Goal: Contribute content: Contribute content

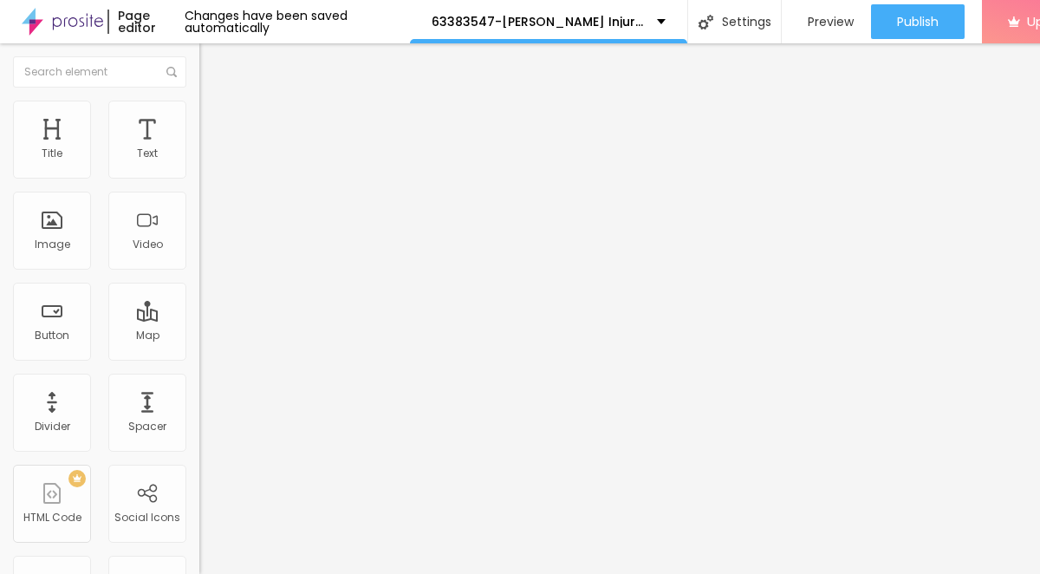
click at [199, 149] on span "Add image" at bounding box center [234, 141] width 71 height 15
click at [348, 573] on div at bounding box center [520, 584] width 1040 height 0
click at [341, 573] on div at bounding box center [520, 584] width 1040 height 0
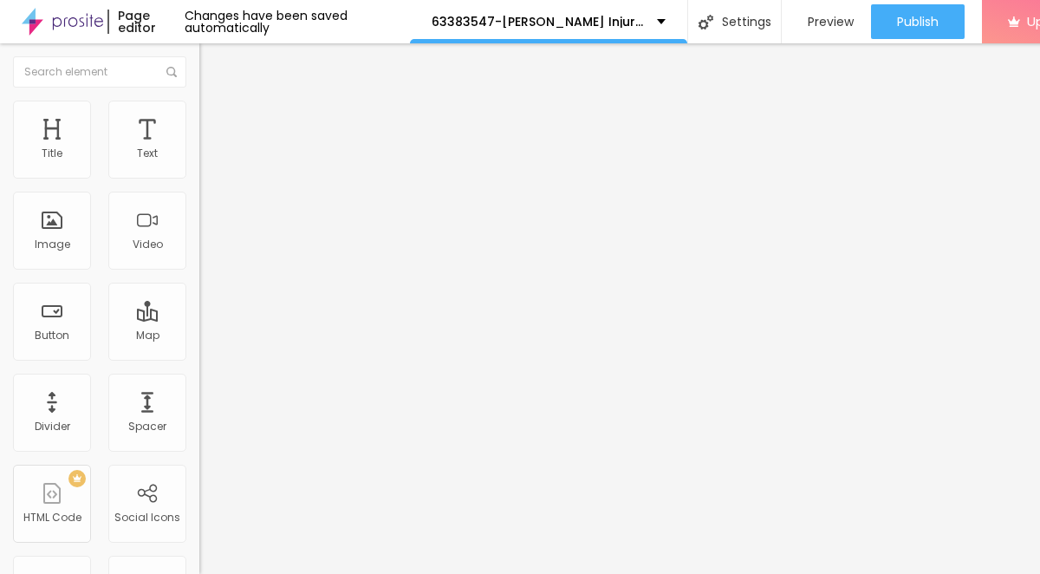
click at [304, 573] on div at bounding box center [520, 584] width 1040 height 0
click at [199, 149] on span "Add image" at bounding box center [234, 141] width 71 height 15
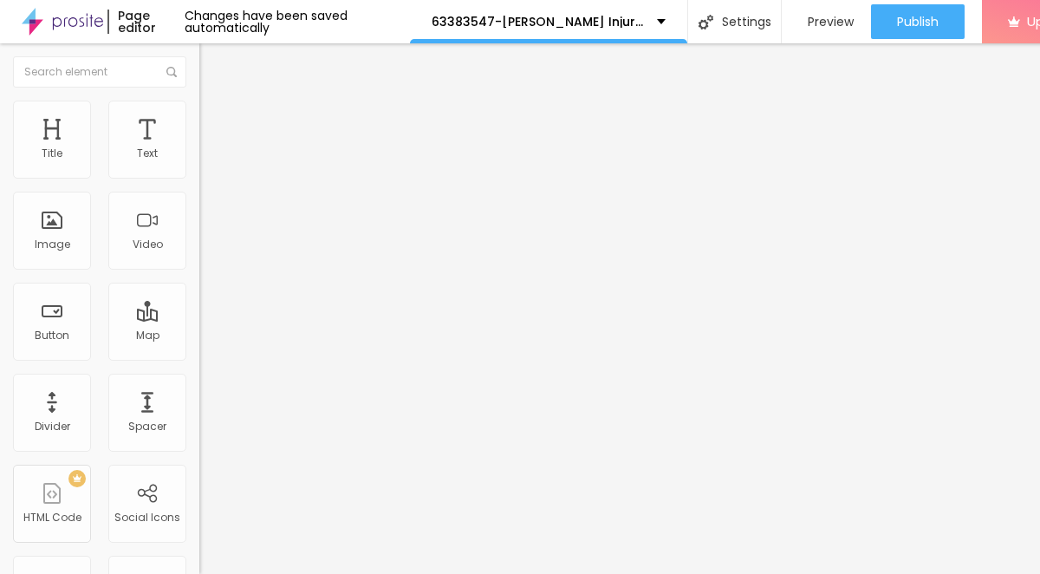
click at [215, 120] on span "Style" at bounding box center [227, 112] width 25 height 15
click at [215, 124] on span "Advanced" at bounding box center [243, 129] width 56 height 15
click at [215, 119] on span "Style" at bounding box center [227, 112] width 25 height 15
click at [199, 118] on li "Advanced" at bounding box center [298, 126] width 199 height 17
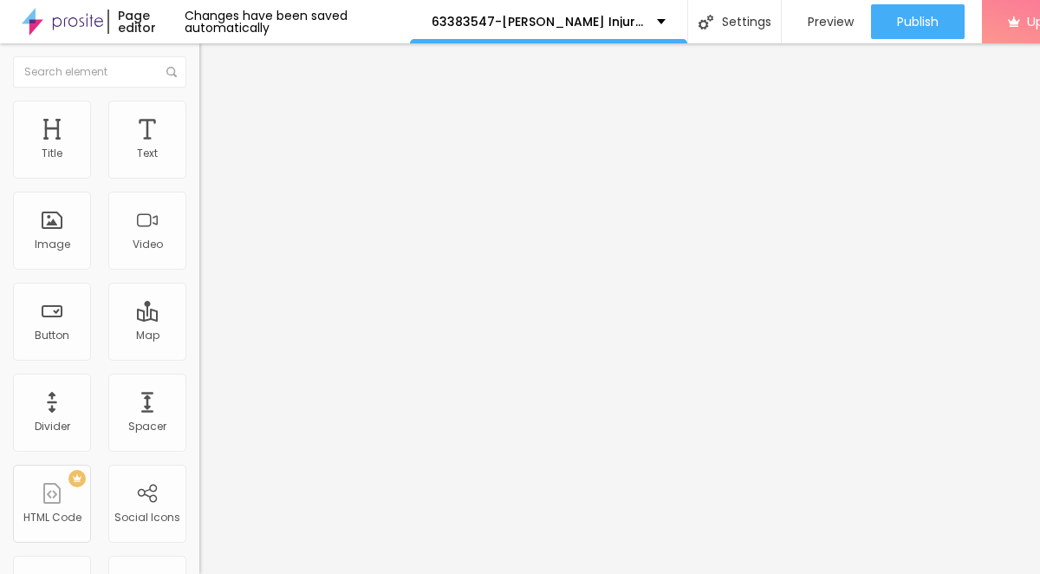
click at [199, 118] on ul "Content Style Advanced" at bounding box center [298, 109] width 199 height 52
click at [215, 120] on span "Style" at bounding box center [227, 112] width 25 height 15
type input "95"
type input "65"
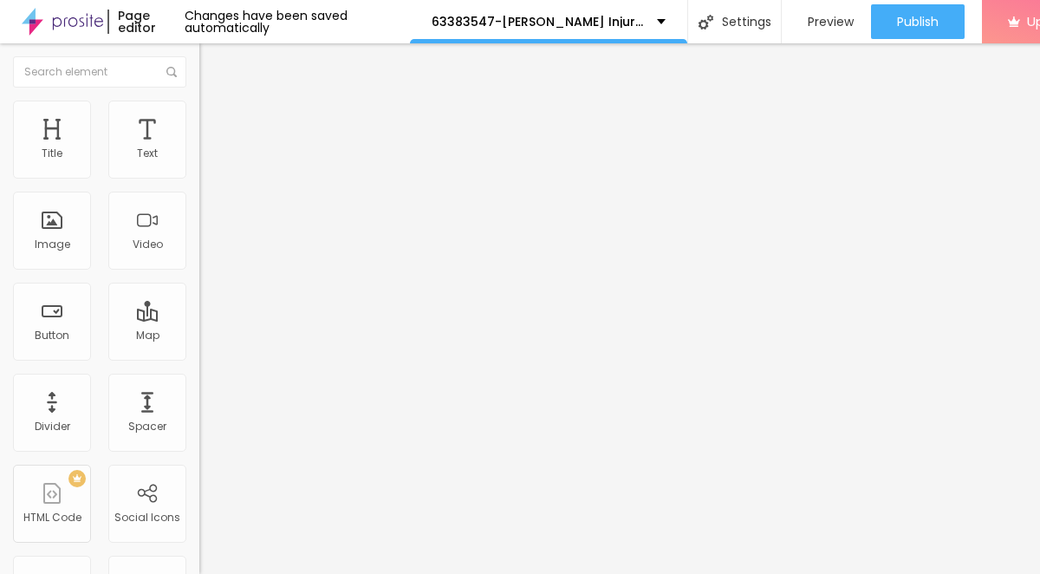
type input "65"
type input "55"
type input "50"
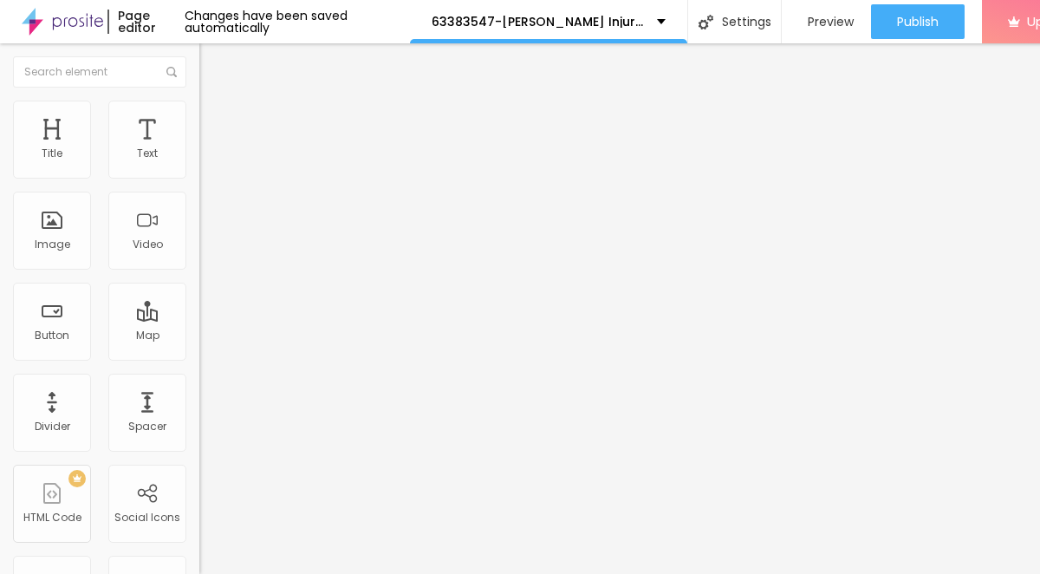
type input "45"
type input "40"
type input "35"
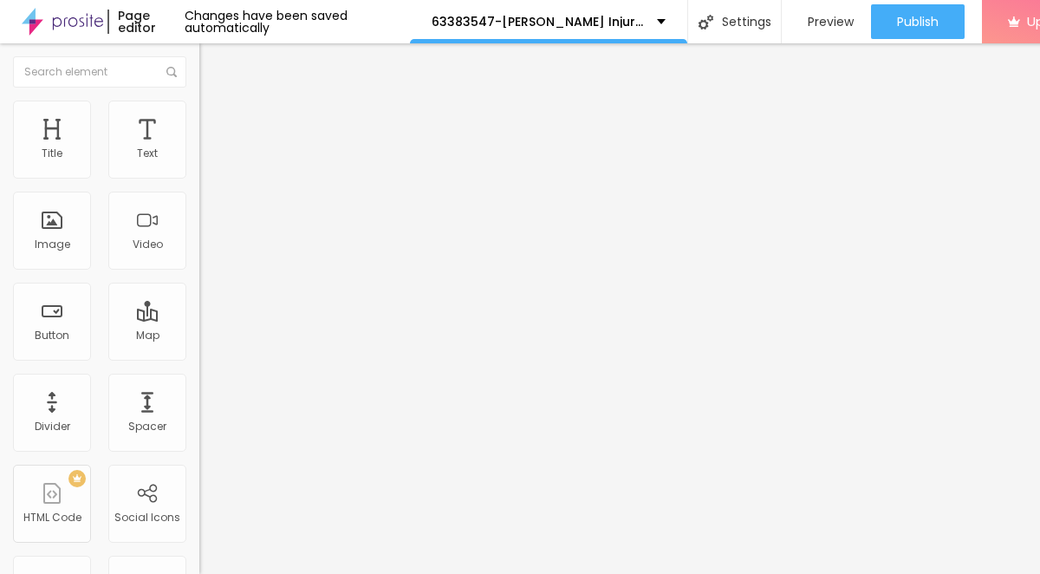
type input "35"
type input "30"
type input "25"
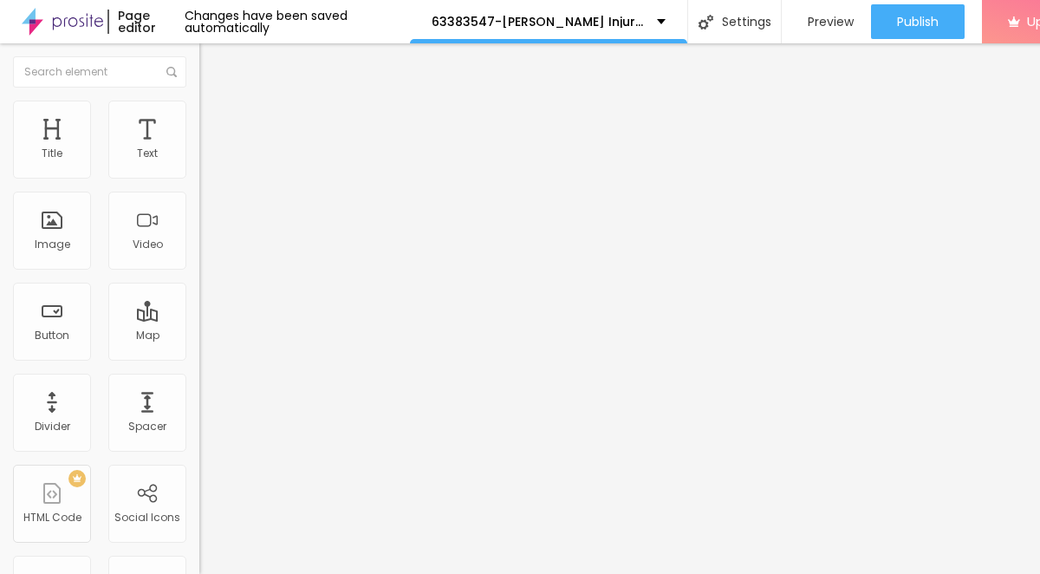
type input "15"
type input "10"
drag, startPoint x: 179, startPoint y: 182, endPoint x: -61, endPoint y: 188, distance: 239.3
type input "10"
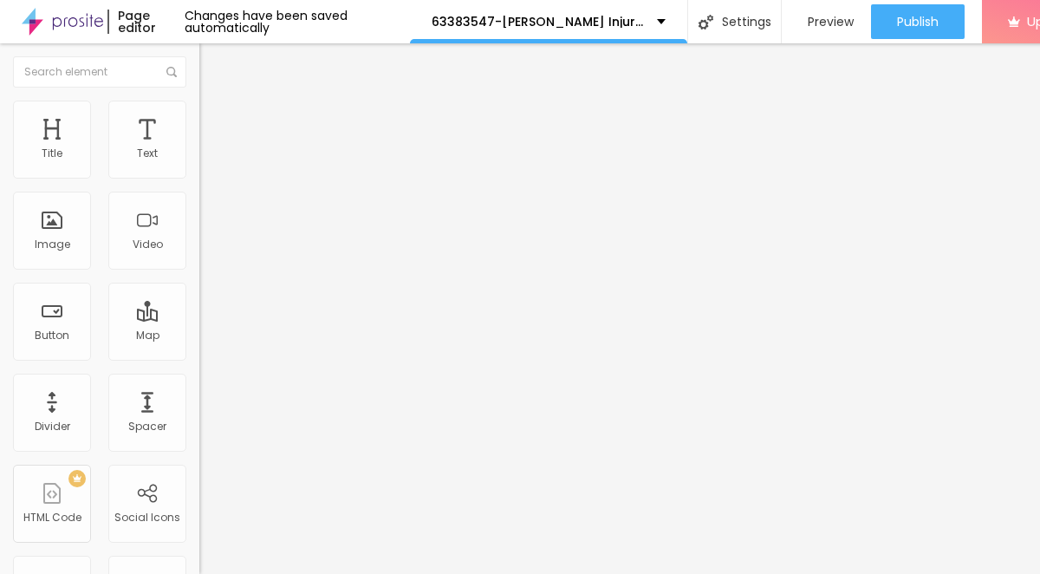
click at [199, 178] on input "range" at bounding box center [255, 171] width 112 height 14
click at [206, 161] on icon "button" at bounding box center [211, 156] width 10 height 10
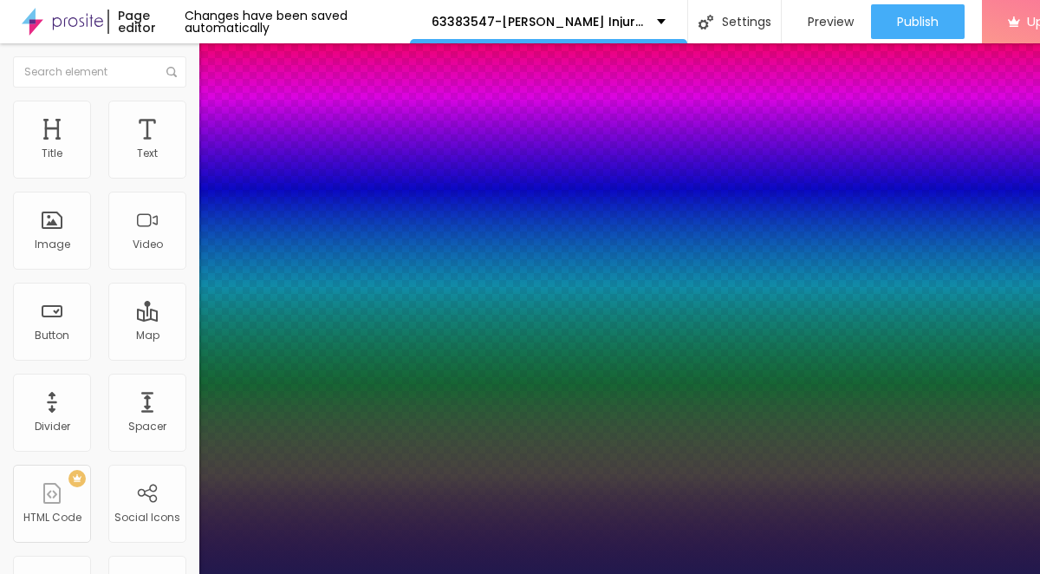
type input "1"
type input "17"
type input "1"
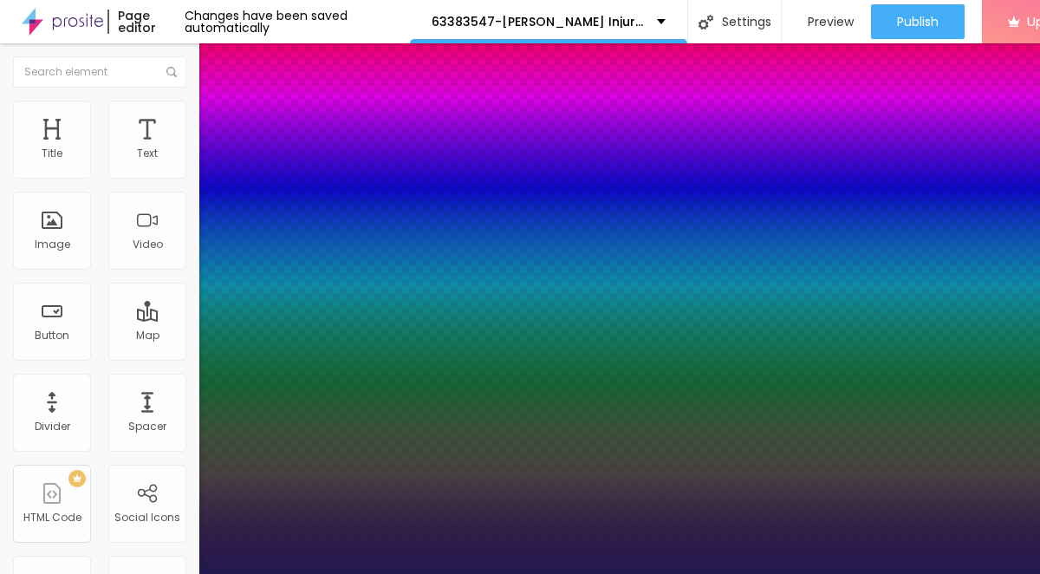
type input "24"
type input "1"
type input "43"
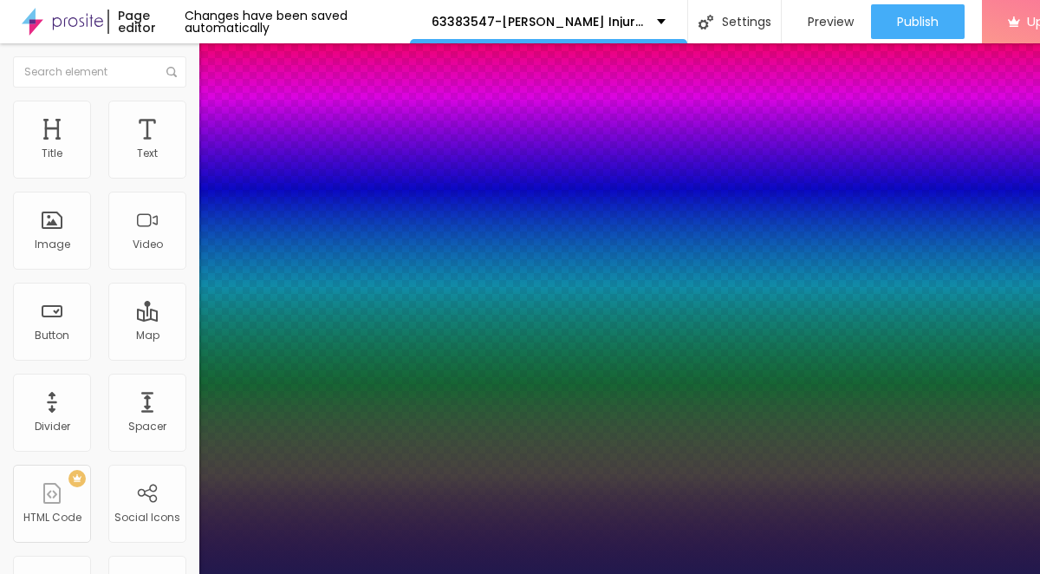
type input "1"
type input "57"
type input "1"
type input "58"
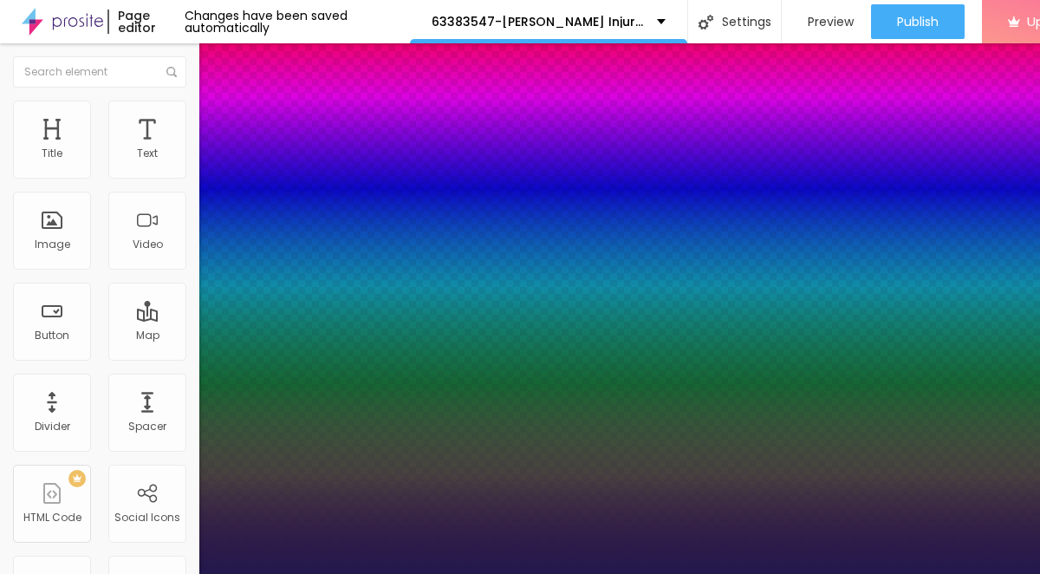
type input "58"
type input "1"
type input "59"
type input "1"
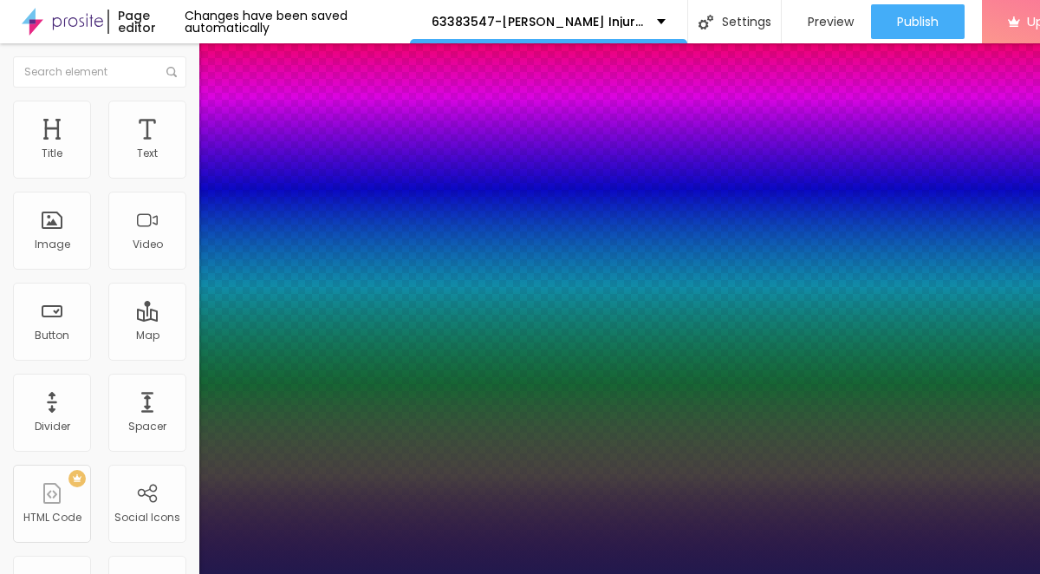
type input "58"
type input "1"
type input "50"
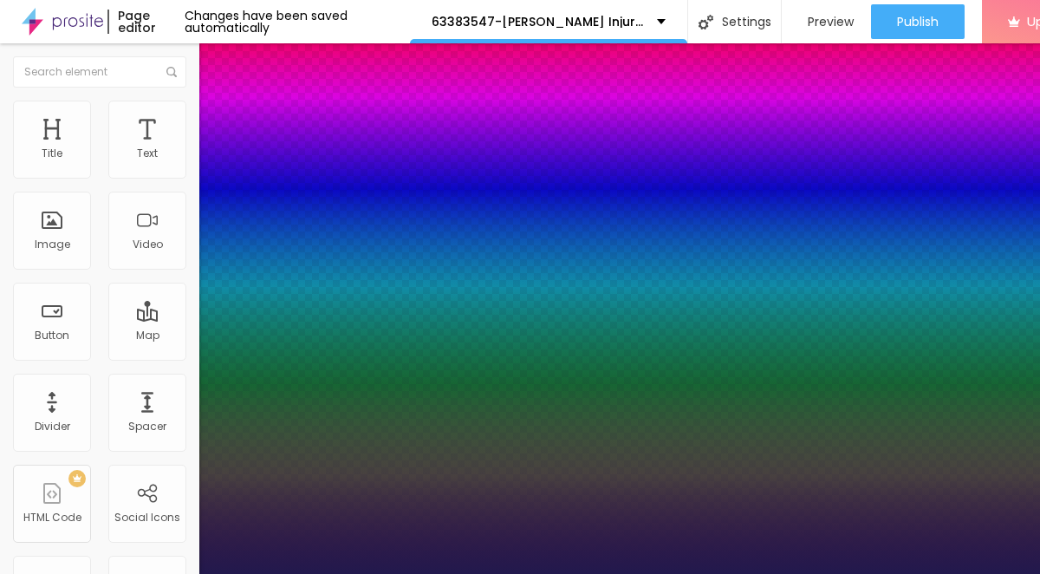
type input "1"
type input "44"
type input "1"
type input "43"
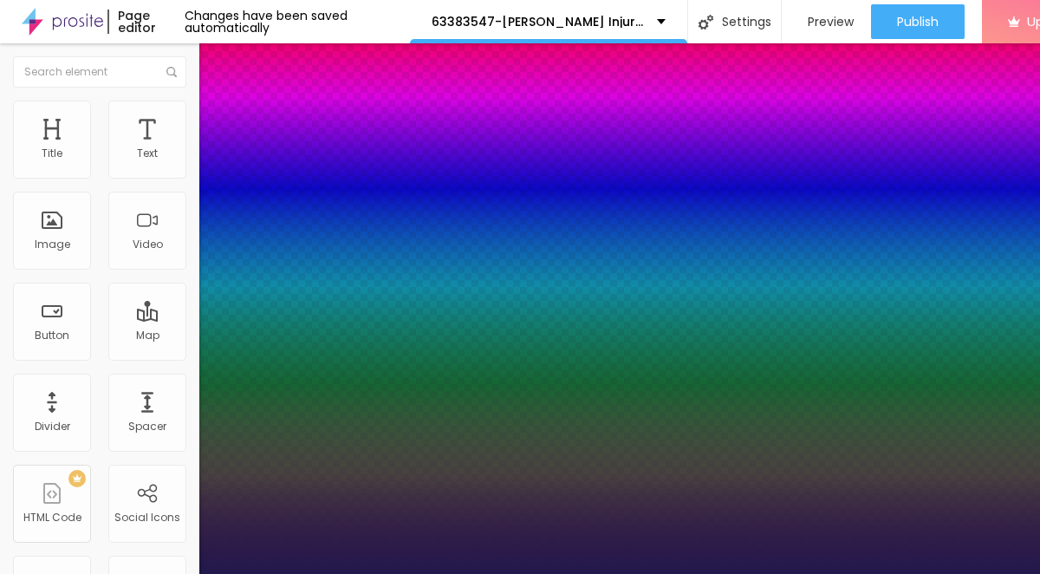
type input "43"
type input "1"
type input "42"
type input "1"
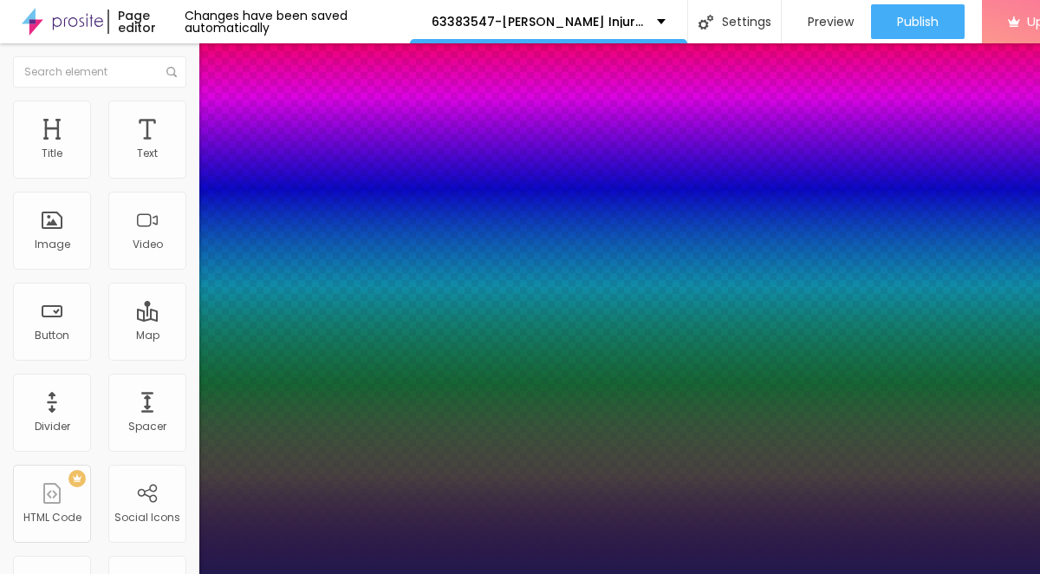
type input "41"
type input "1"
type input "40"
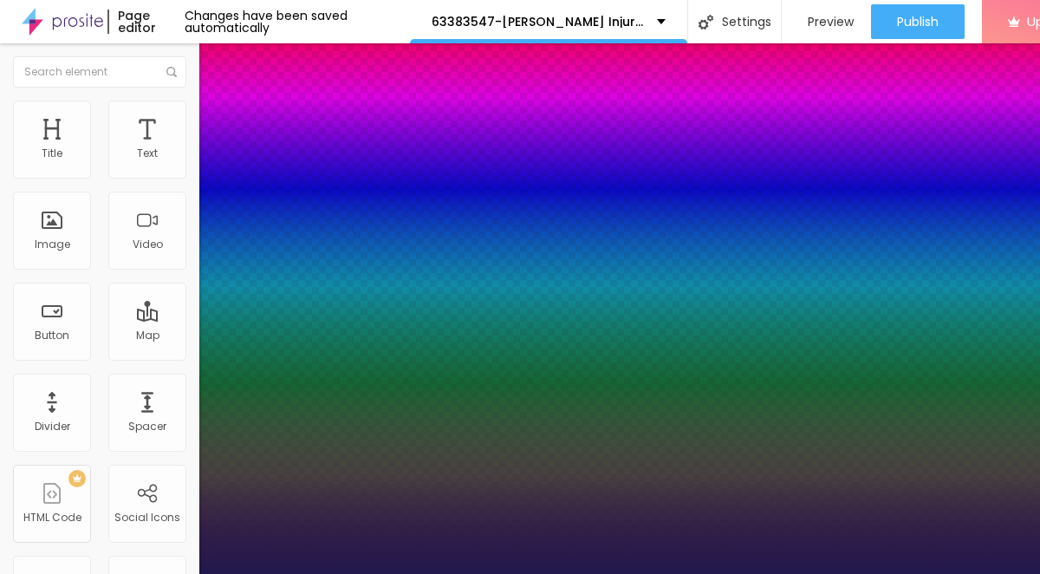
type input "1"
type input "38"
type input "1"
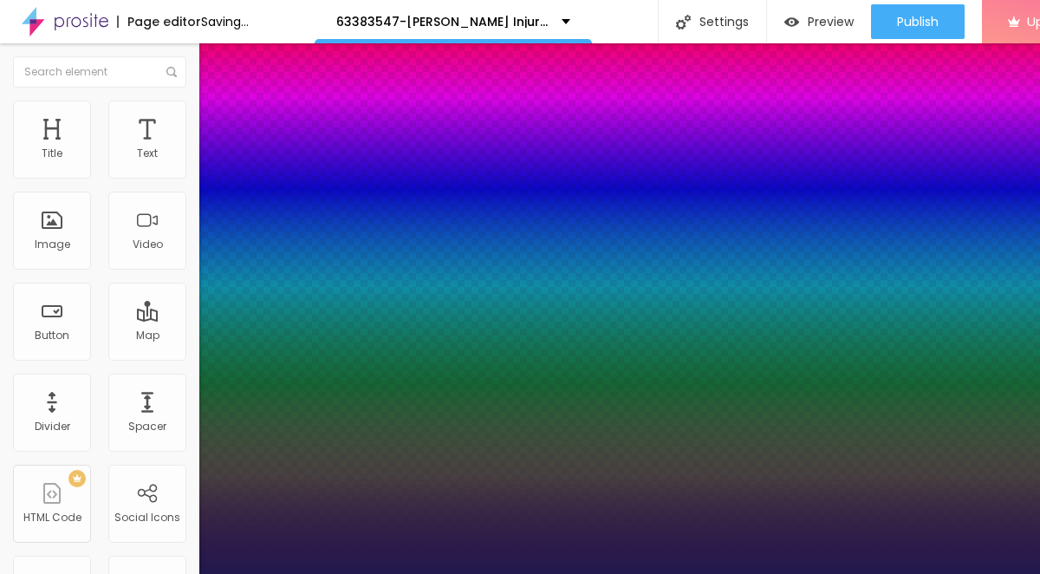
type input "37"
type input "1"
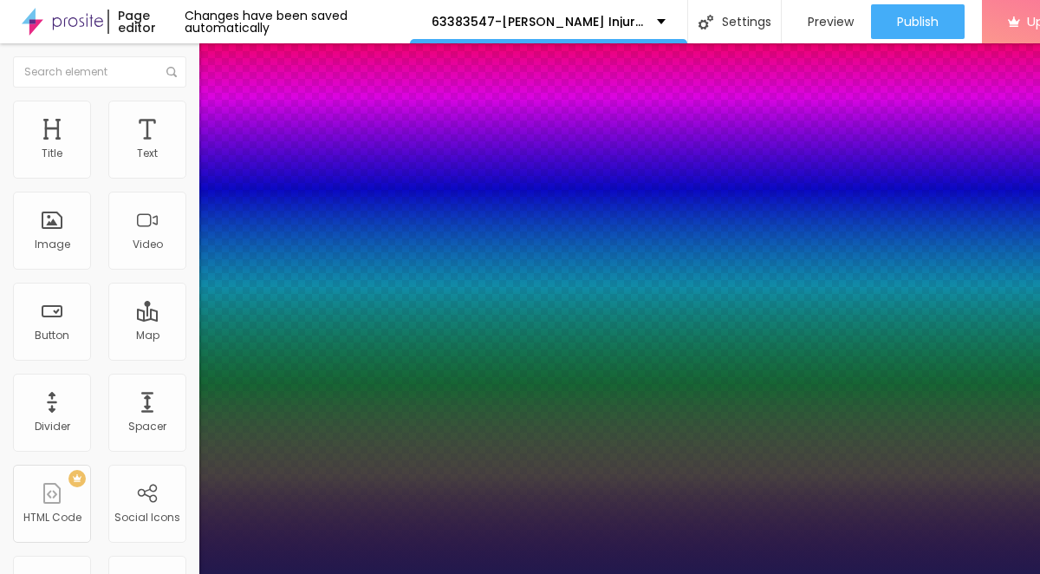
type input "36"
type input "1"
type input "35"
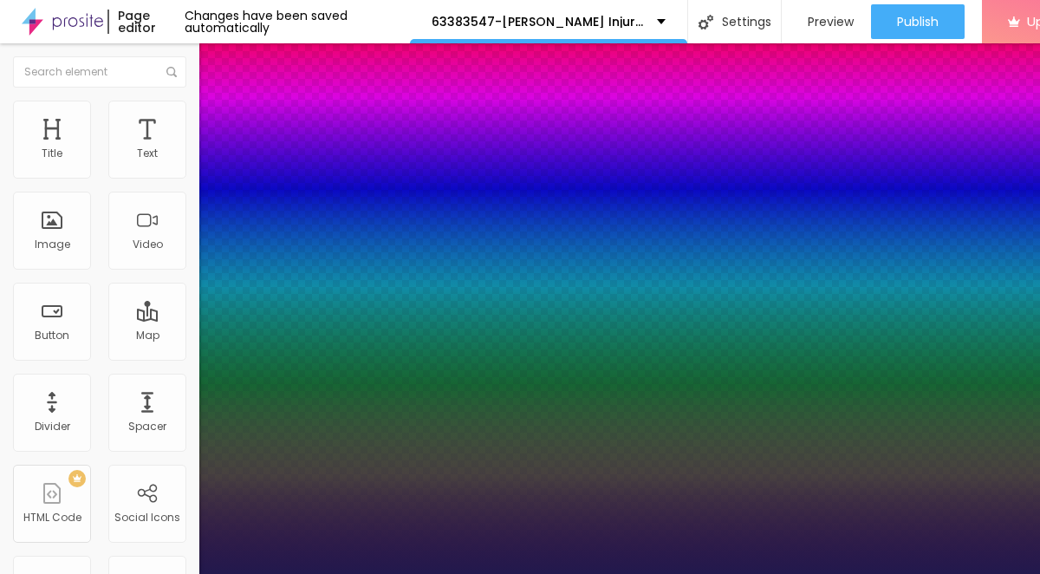
type input "1"
type input "34"
type input "1"
type input "33"
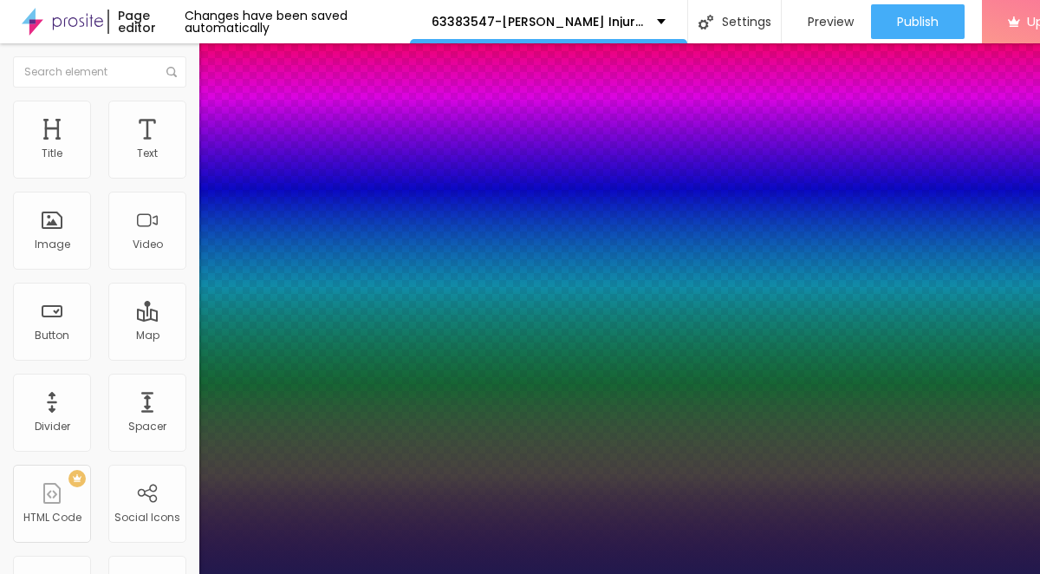
type input "33"
type input "1"
type input "32"
type input "1"
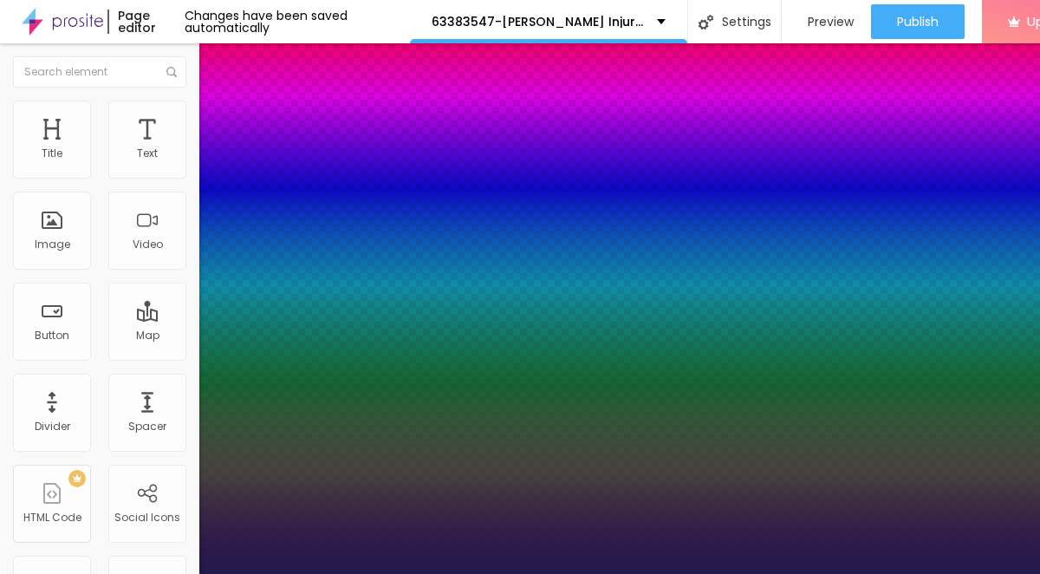
type input "31"
type input "1"
type input "30"
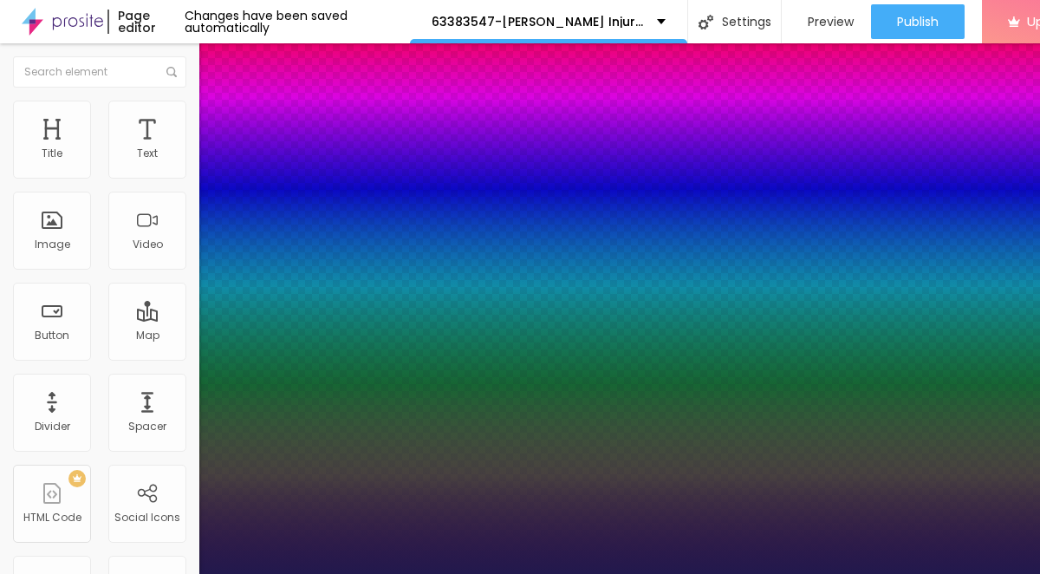
type input "1"
type input "29"
type input "1"
type input "28"
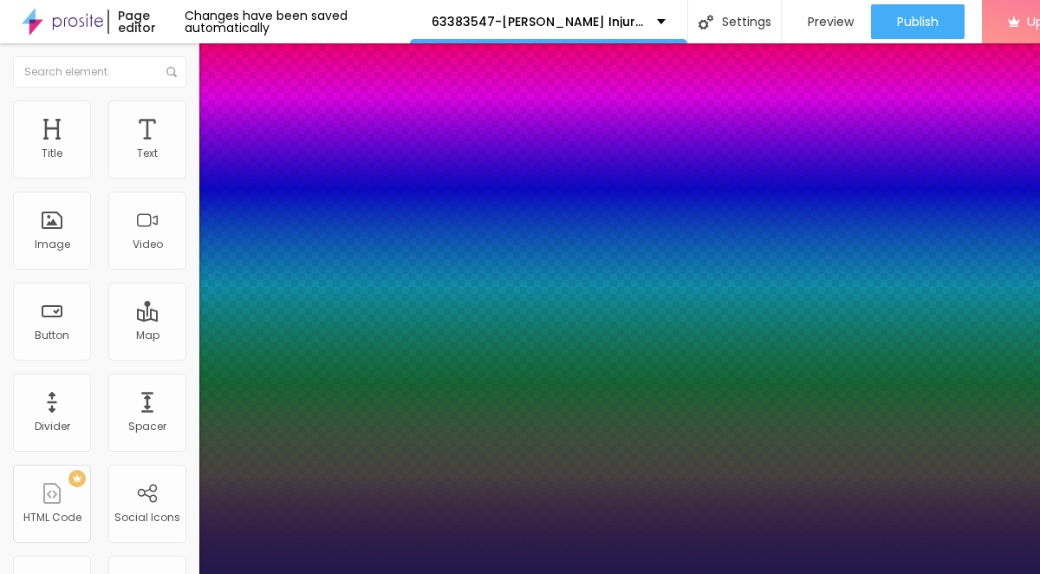
type input "28"
type input "1"
type input "27"
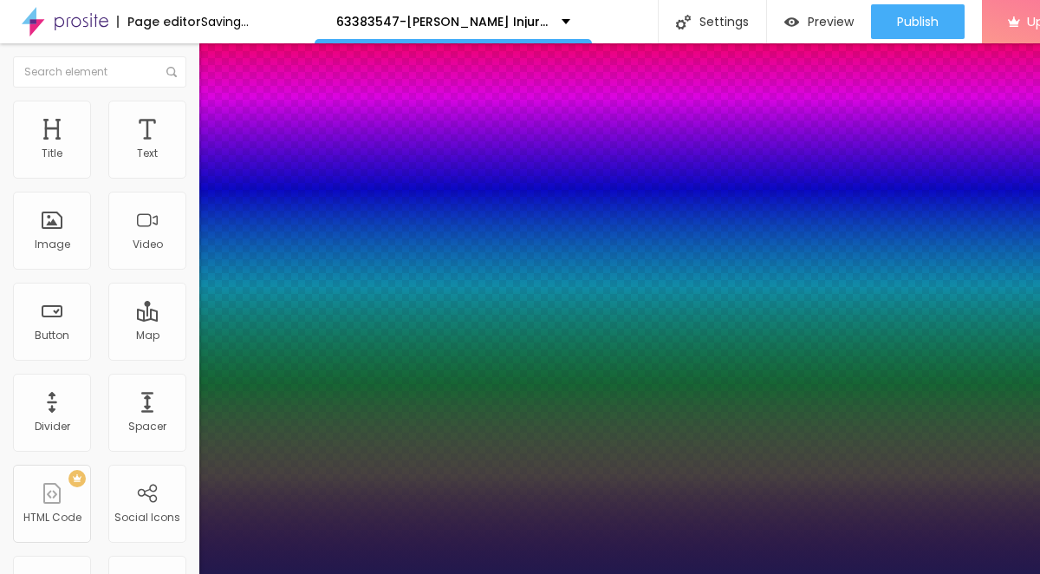
type input "1"
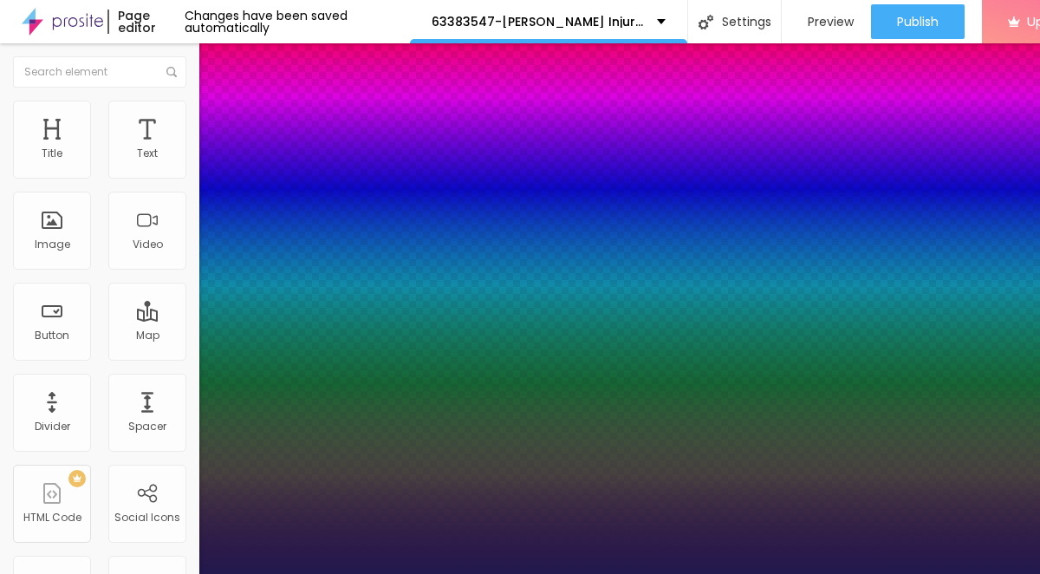
type input "28"
type input "1"
type input "29"
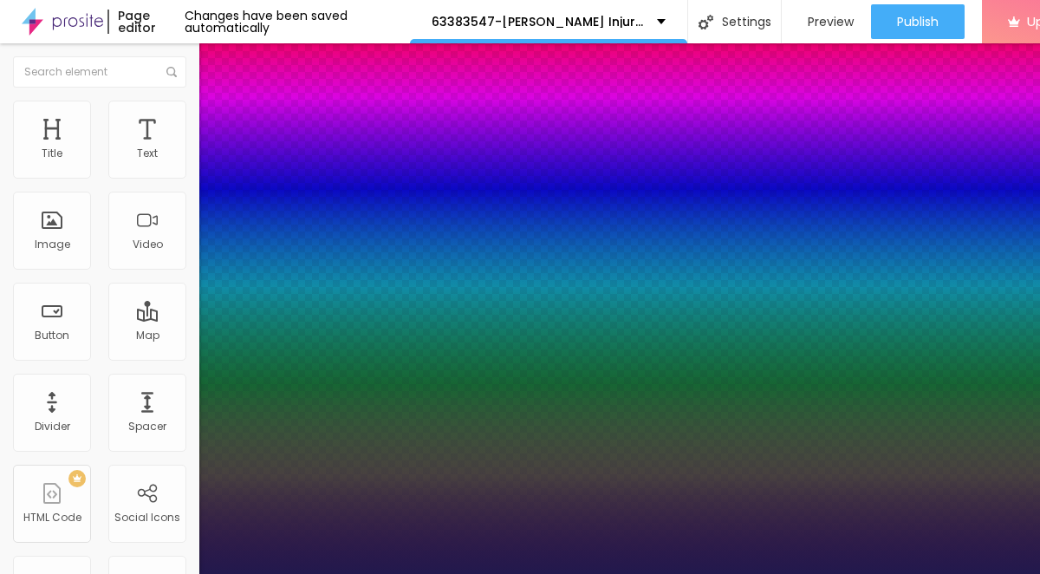
type input "1"
type input "28"
type input "1"
type input "27"
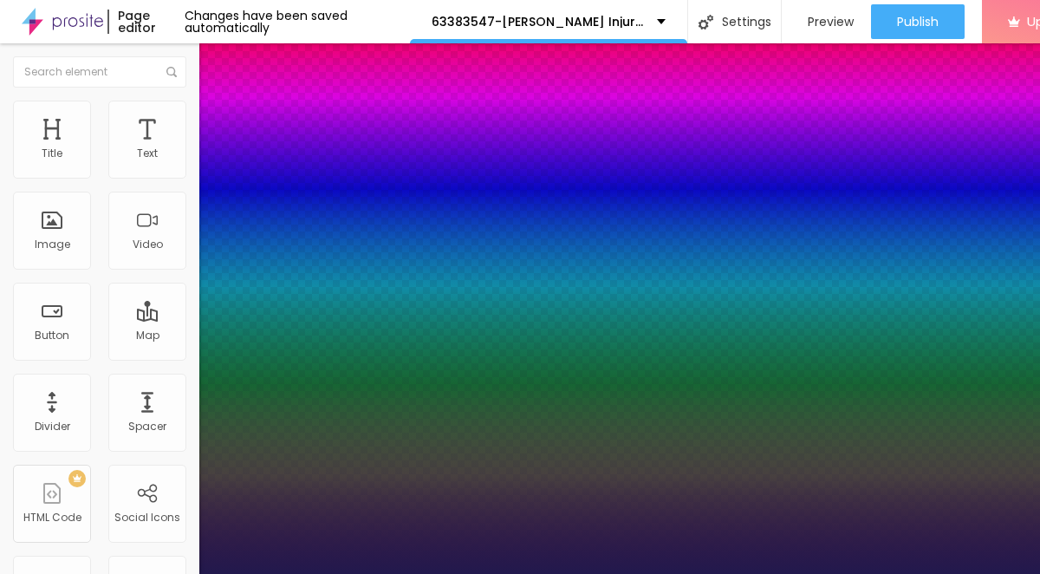
type input "27"
type input "1"
type input "26"
type input "1"
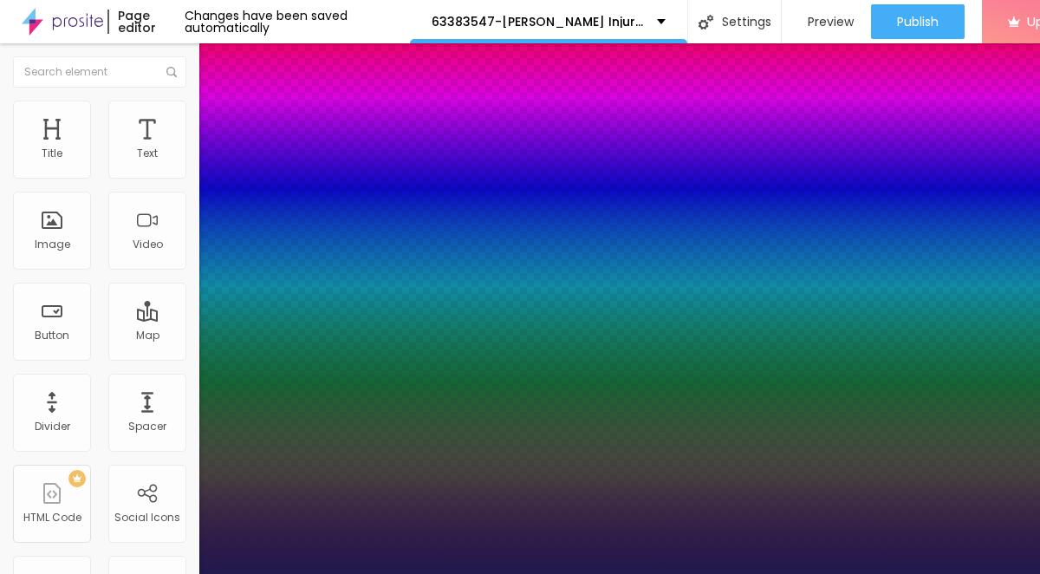
type input "25"
type input "1"
type input "24"
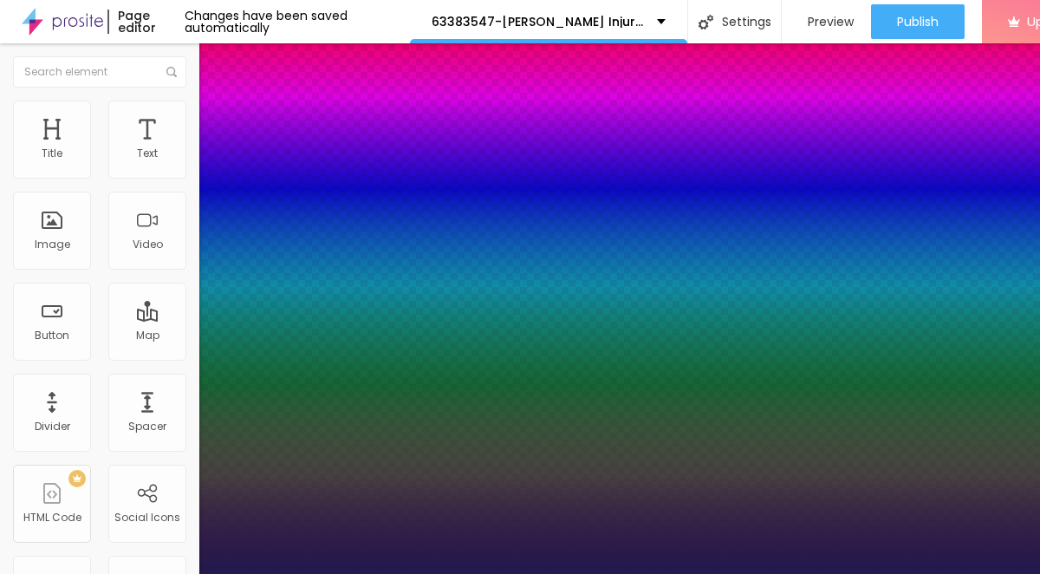
type input "1"
type input "25"
type input "1"
type input "26"
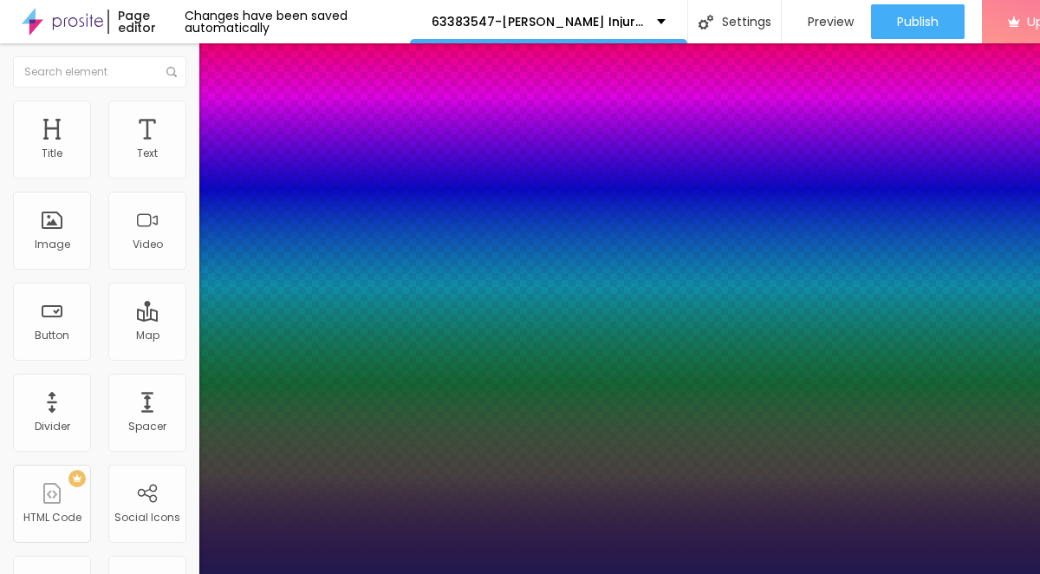
type input "26"
type input "1"
type input "25"
type input "1"
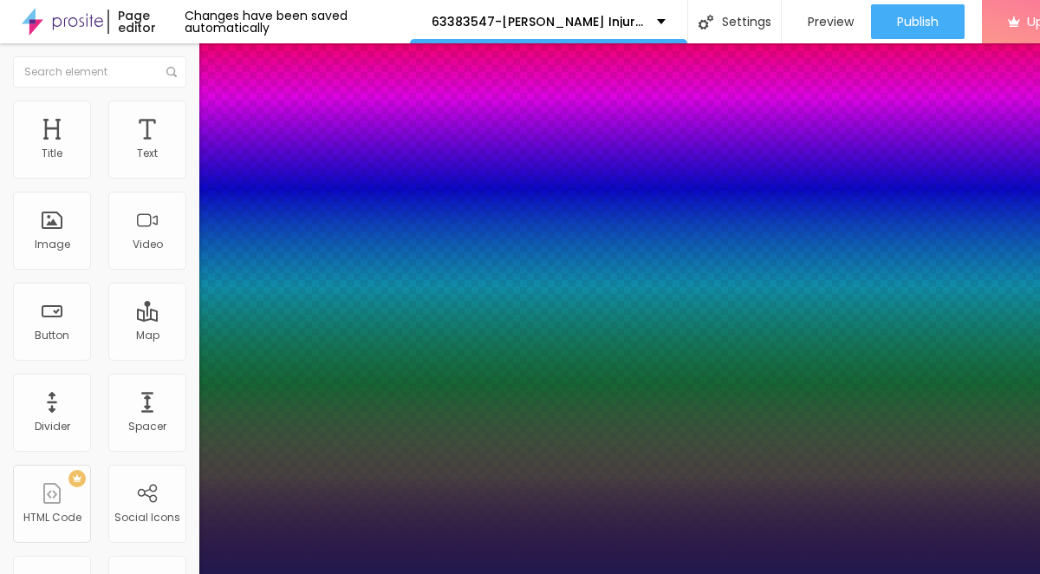
drag, startPoint x: 236, startPoint y: 295, endPoint x: 246, endPoint y: 289, distance: 11.6
type input "25"
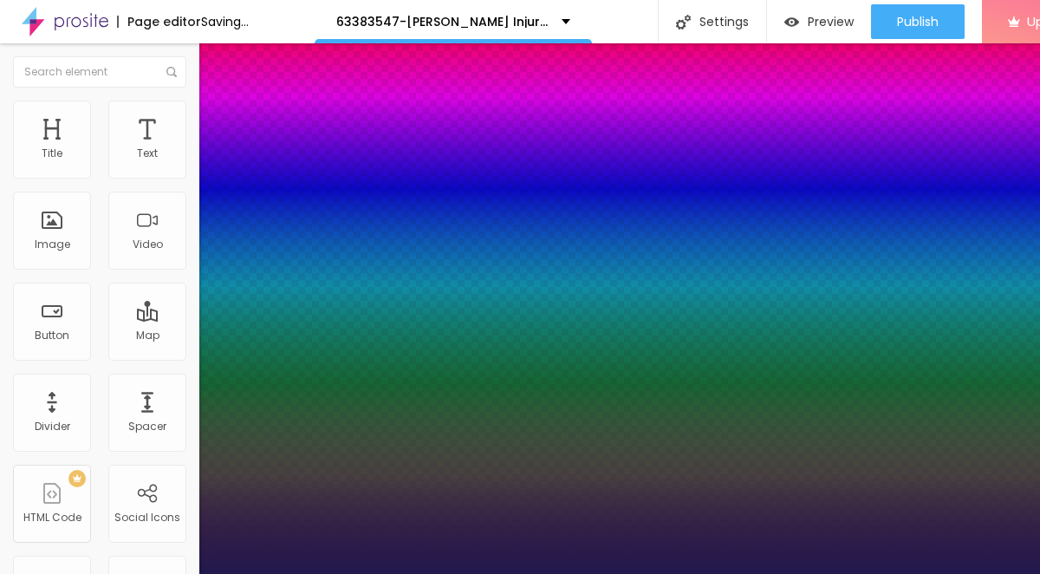
click at [555, 573] on div at bounding box center [520, 584] width 1040 height 0
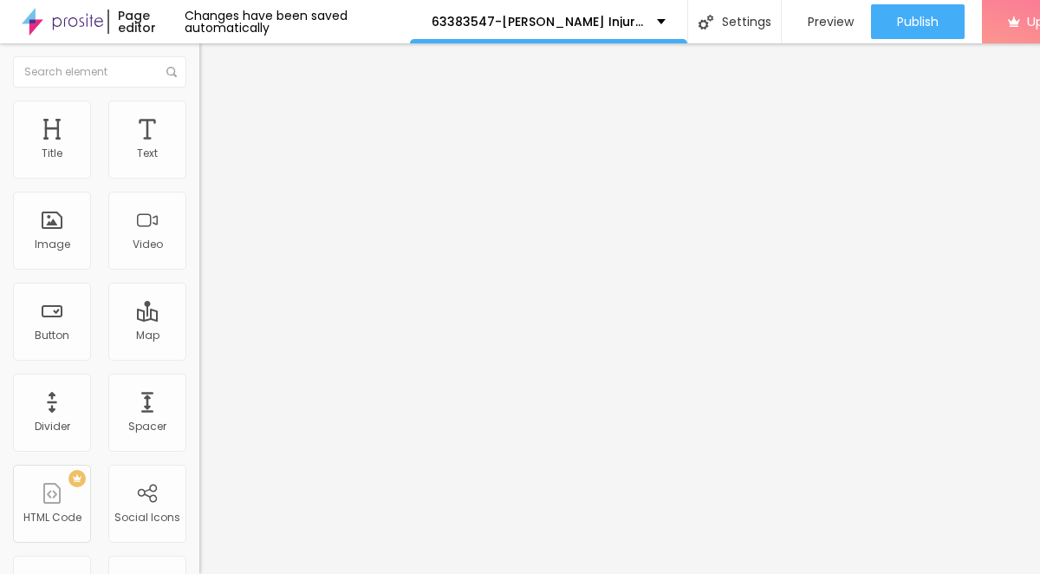
click at [206, 161] on icon "button" at bounding box center [211, 156] width 10 height 10
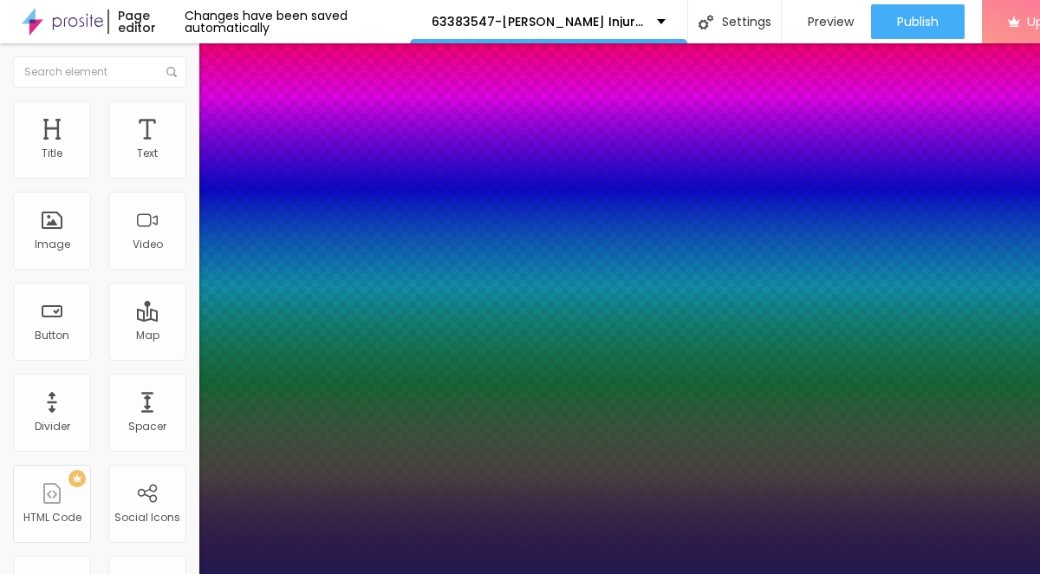
type input "1"
click at [354, 573] on div at bounding box center [520, 584] width 1040 height 0
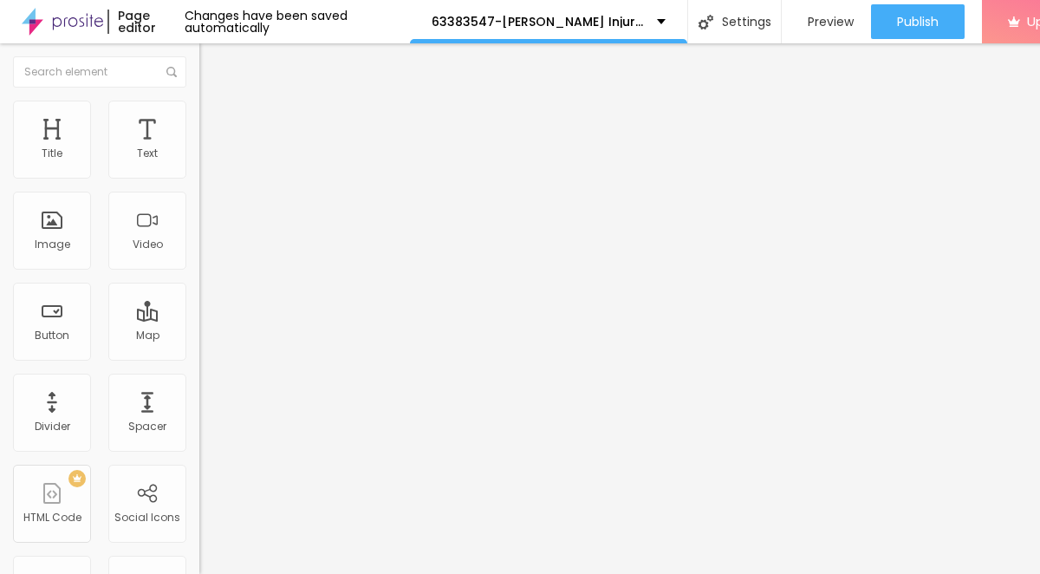
drag, startPoint x: 75, startPoint y: 192, endPoint x: 13, endPoint y: 192, distance: 62.4
click at [199, 163] on input "Click me" at bounding box center [303, 154] width 208 height 17
paste input "→ VIEW DOCUMENT HERE"
type input "→ VIEW DOCUMENT HERE"
click at [199, 117] on ul "Content Style Advanced" at bounding box center [298, 109] width 199 height 52
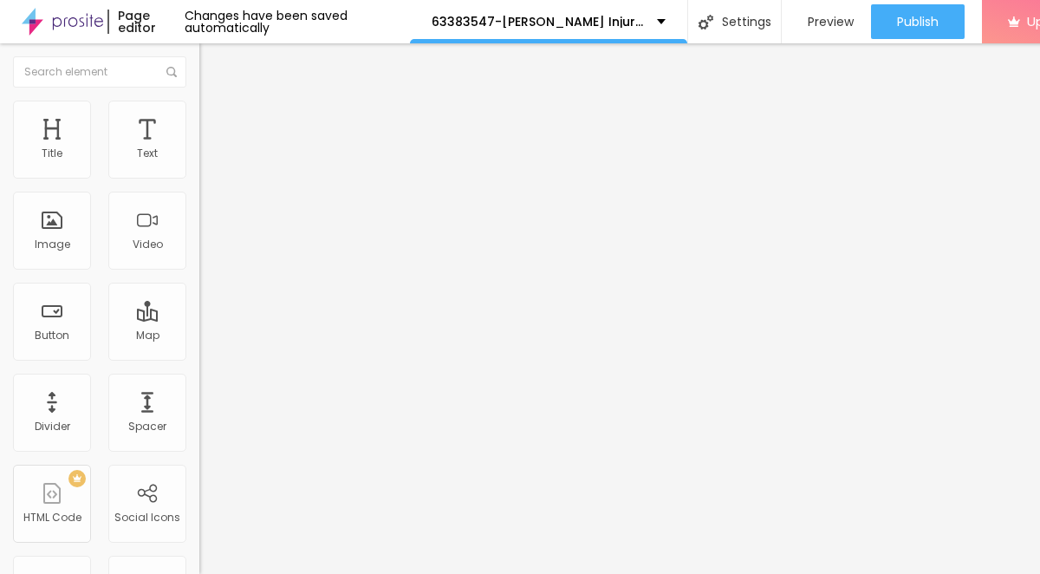
click at [215, 120] on span "Style" at bounding box center [227, 112] width 25 height 15
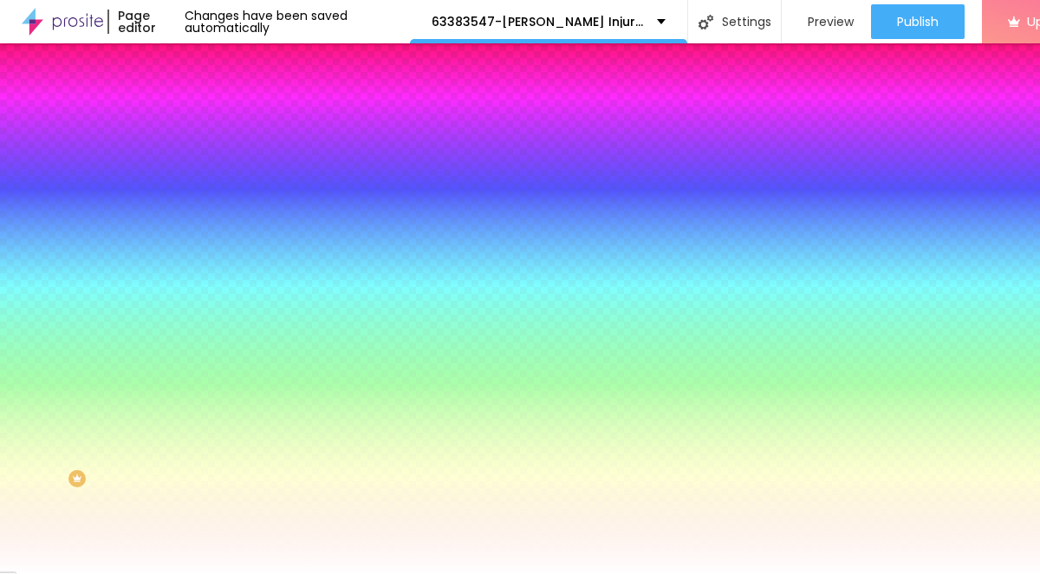
click at [208, 218] on icon "button" at bounding box center [211, 220] width 7 height 7
type input "17"
type input "18"
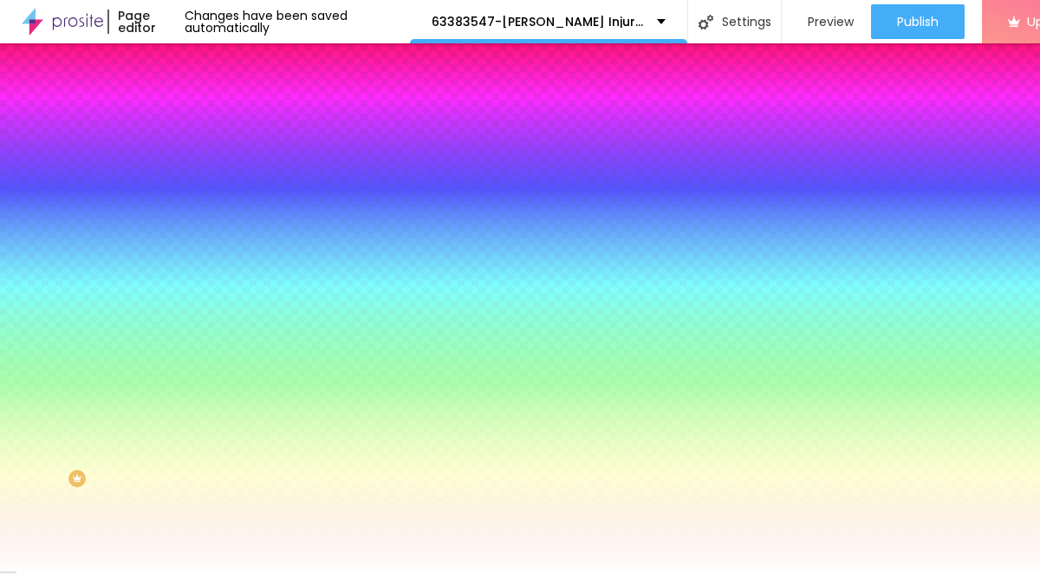
type input "19"
type input "20"
type input "21"
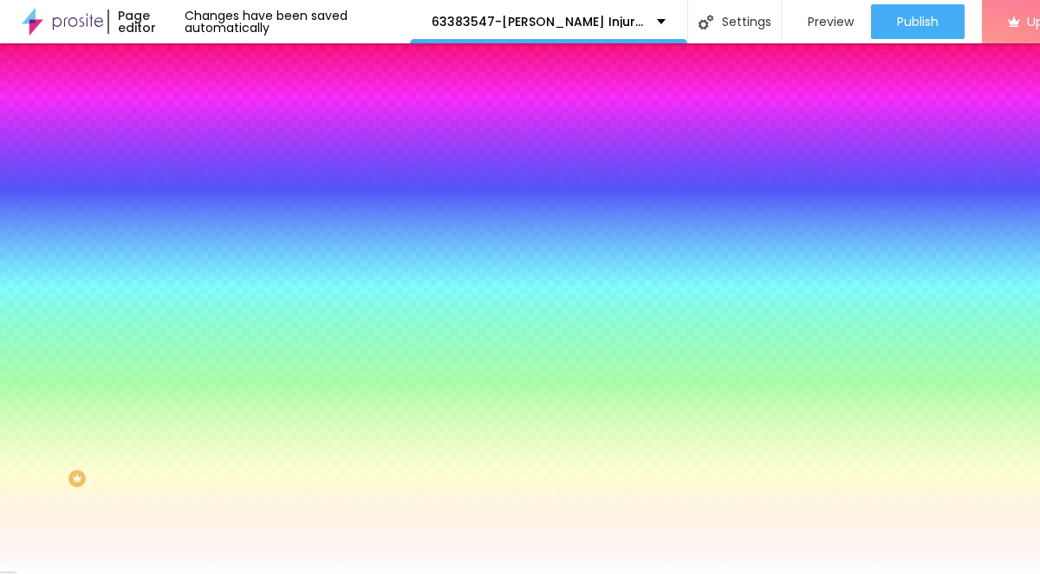
type input "21"
type input "22"
drag, startPoint x: 264, startPoint y: 335, endPoint x: 292, endPoint y: 334, distance: 27.7
type input "21"
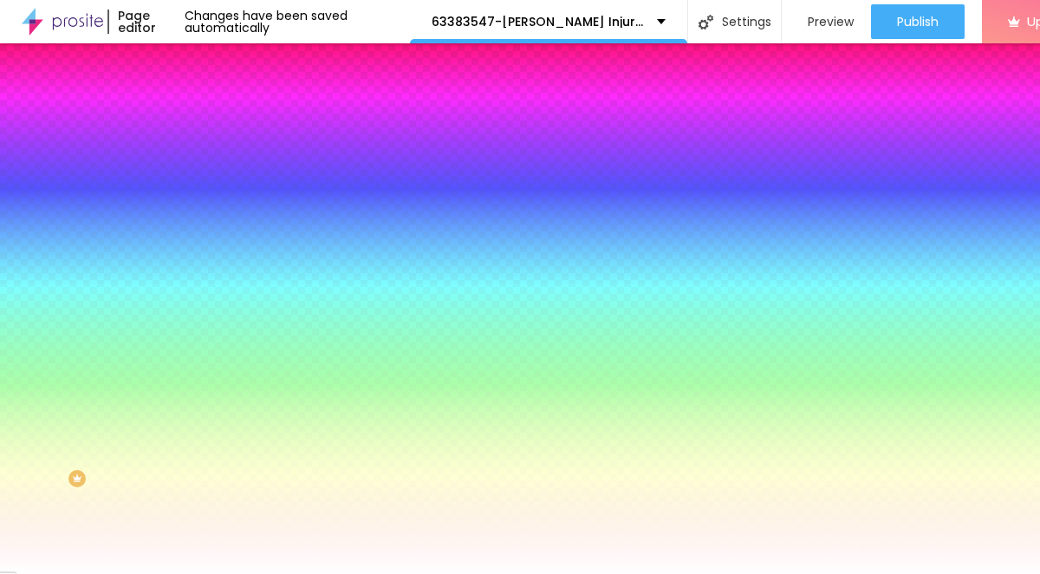
type input "21"
type input "22"
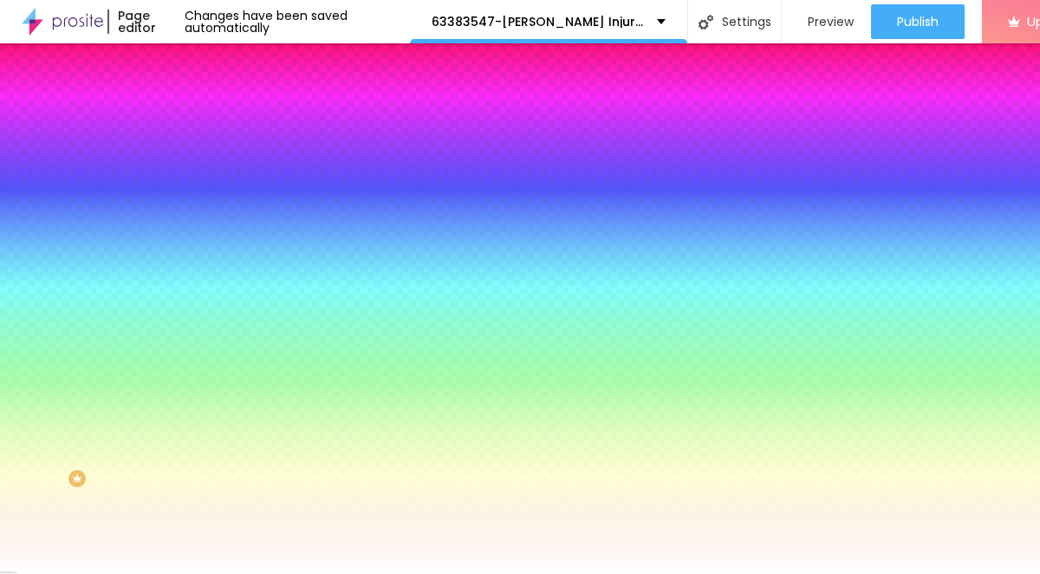
click at [587, 573] on div at bounding box center [520, 584] width 1040 height 0
click at [199, 99] on img at bounding box center [207, 91] width 16 height 16
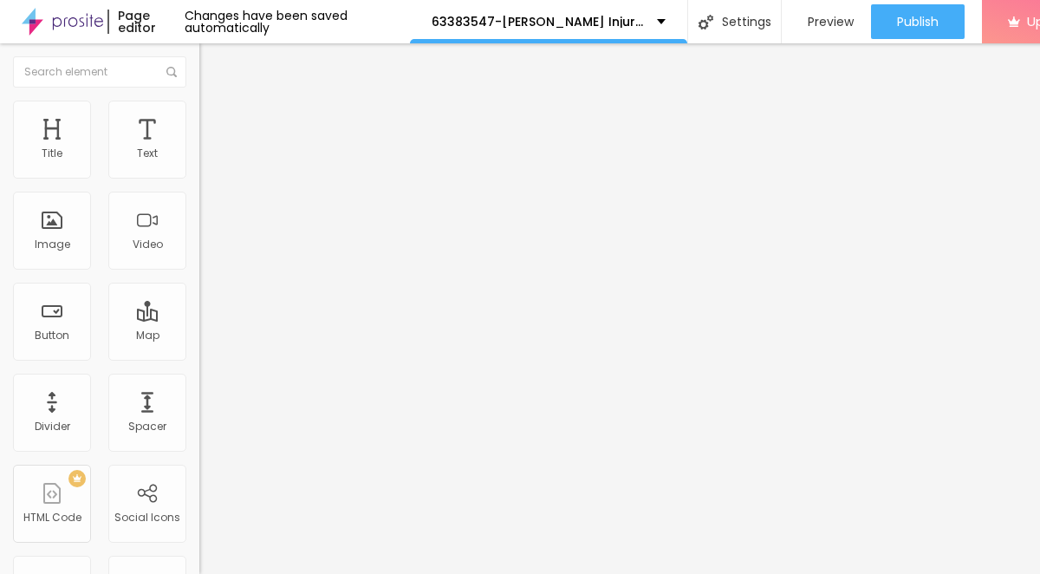
click at [199, 357] on input "https://" at bounding box center [303, 348] width 208 height 17
paste input "[DOMAIN_NAME]"
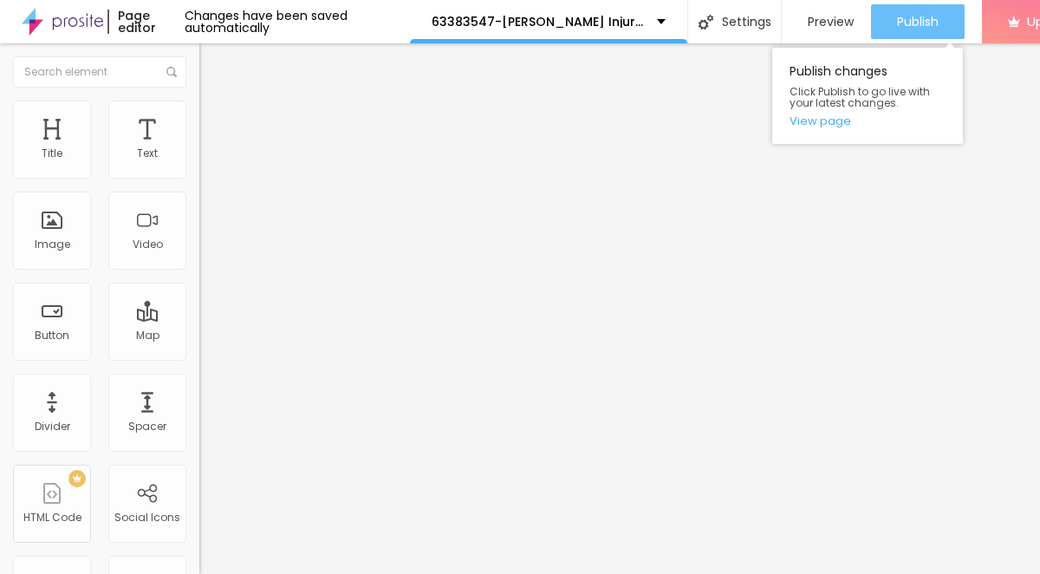
type input "[URL][DOMAIN_NAME]"
click at [929, 27] on span "Publish" at bounding box center [918, 22] width 42 height 14
